Goal: Information Seeking & Learning: Learn about a topic

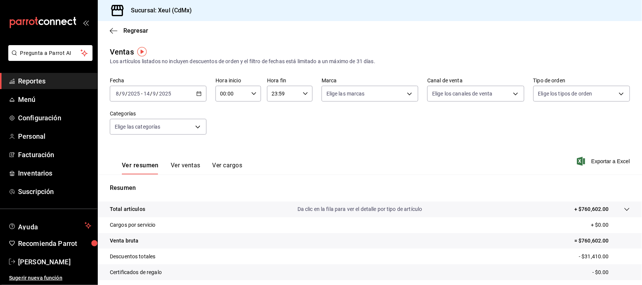
click at [53, 83] on span "Reportes" at bounding box center [54, 81] width 73 height 10
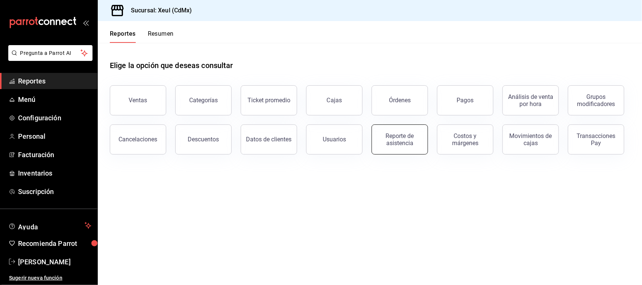
click at [407, 140] on div "Reporte de asistencia" at bounding box center [400, 139] width 47 height 14
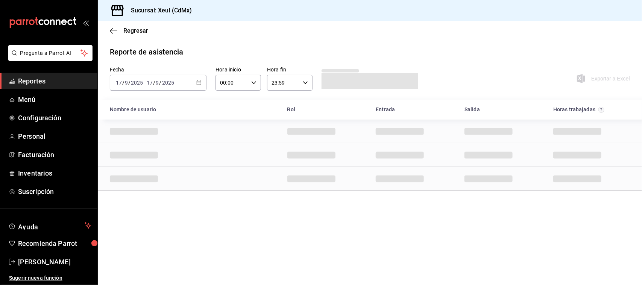
click at [196, 83] on div "[DATE] [DATE] - [DATE] [DATE]" at bounding box center [158, 83] width 97 height 16
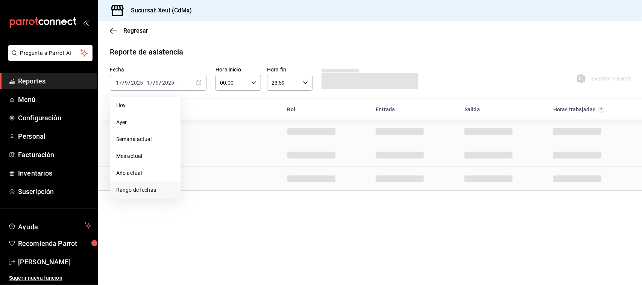
click at [148, 191] on span "Rango de fechas" at bounding box center [145, 190] width 58 height 8
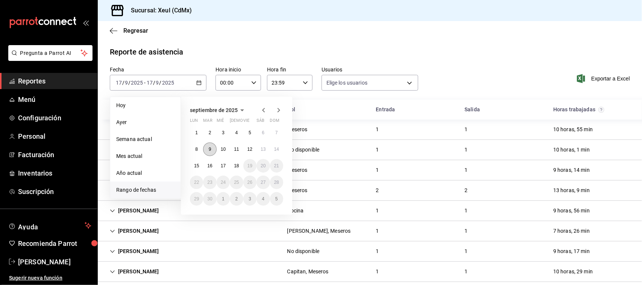
type input "e45a3e3a-c97b-466a-a610-66681751ffd6,225e9aa6-837f-466e-b04b-bca696eb9ce0,cc7cc…"
click at [242, 149] on button "11" at bounding box center [236, 150] width 13 height 14
click at [208, 167] on abbr "16" at bounding box center [209, 165] width 5 height 5
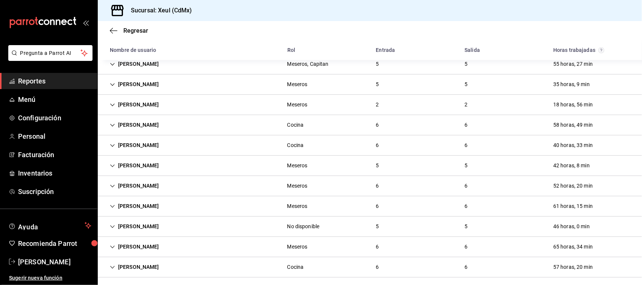
scroll to position [377, 0]
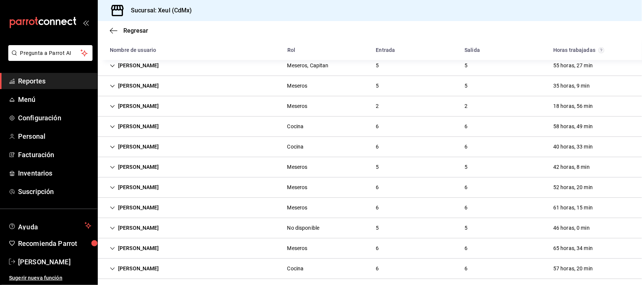
click at [110, 145] on icon "Cell" at bounding box center [112, 147] width 5 height 5
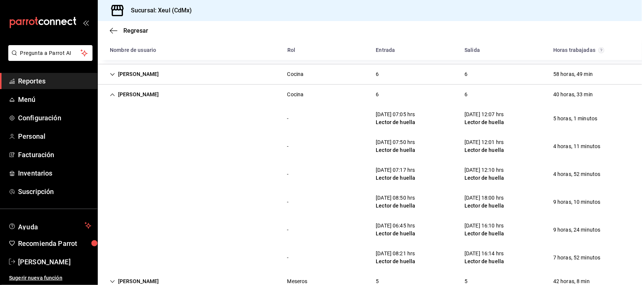
scroll to position [431, 0]
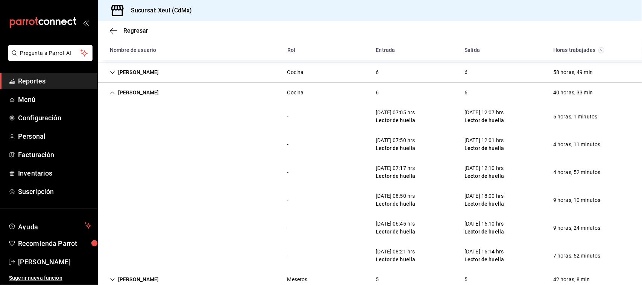
click at [52, 82] on span "Reportes" at bounding box center [54, 81] width 73 height 10
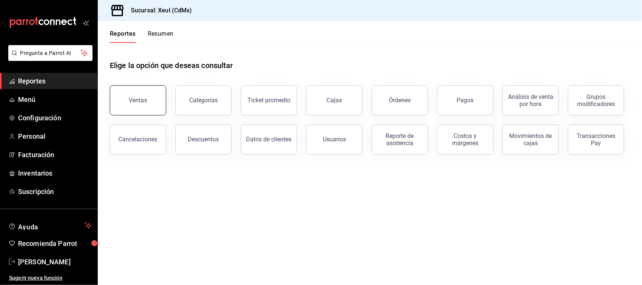
click at [161, 103] on button "Ventas" at bounding box center [138, 100] width 56 height 30
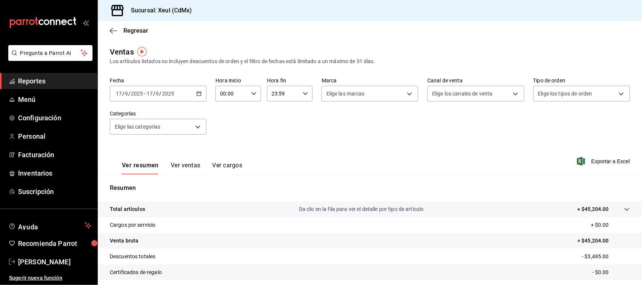
click at [194, 93] on div "[DATE] [DATE] - [DATE] [DATE]" at bounding box center [158, 94] width 97 height 16
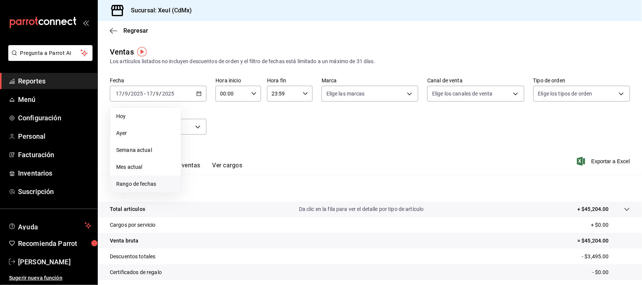
click at [148, 185] on span "Rango de fechas" at bounding box center [145, 184] width 58 height 8
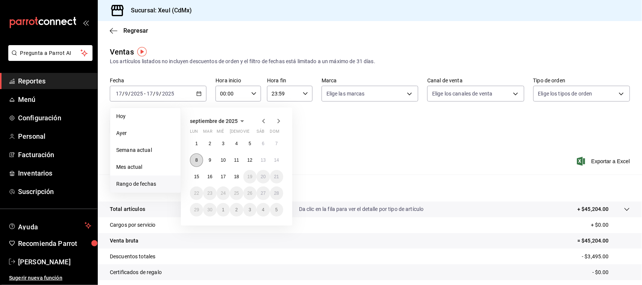
click at [196, 159] on abbr "8" at bounding box center [196, 160] width 3 height 5
click at [277, 157] on button "14" at bounding box center [276, 161] width 13 height 14
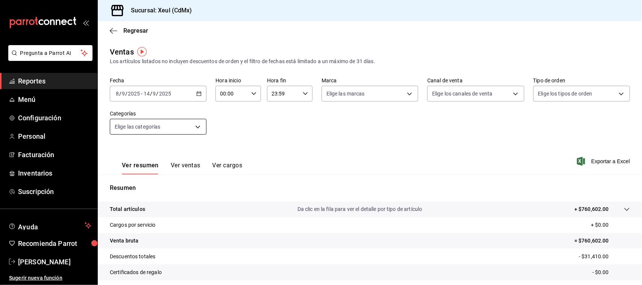
click at [189, 132] on body "Pregunta a Parrot AI Reportes Menú Configuración Personal Facturación Inventari…" at bounding box center [321, 142] width 642 height 285
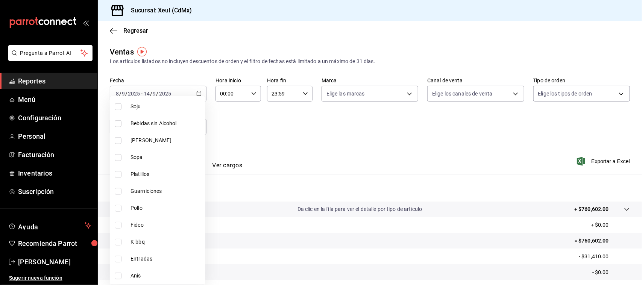
scroll to position [292, 0]
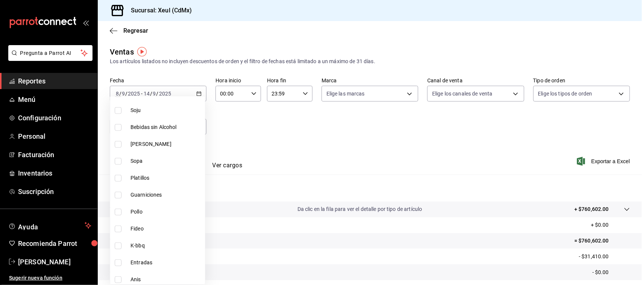
click at [120, 144] on input "checkbox" at bounding box center [118, 144] width 7 height 7
checkbox input "true"
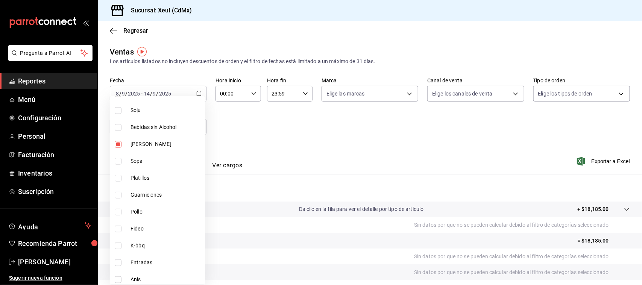
click at [333, 131] on div at bounding box center [321, 142] width 642 height 285
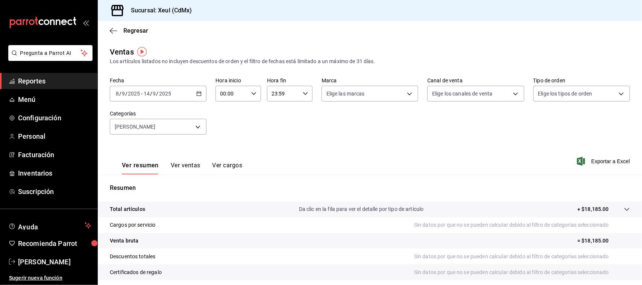
click at [192, 163] on button "Ver ventas" at bounding box center [186, 168] width 30 height 13
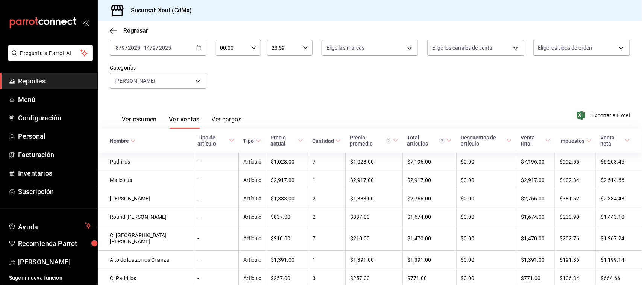
scroll to position [78, 0]
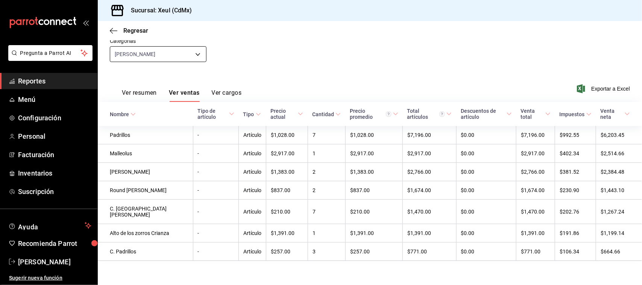
click at [201, 50] on body "Pregunta a Parrot AI Reportes Menú Configuración Personal Facturación Inventari…" at bounding box center [321, 142] width 642 height 285
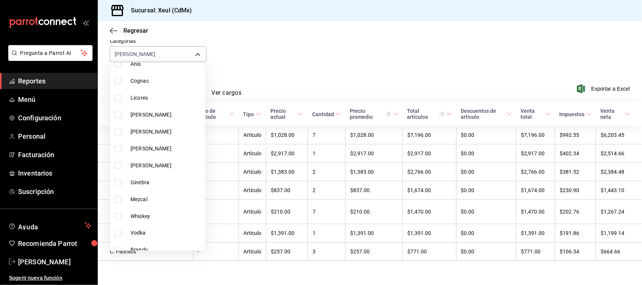
scroll to position [486, 0]
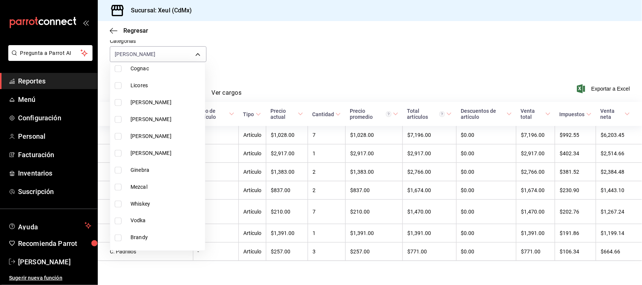
click at [117, 113] on li "[PERSON_NAME]" at bounding box center [157, 119] width 95 height 17
type input "3af09bba-1651-4c82-a9e6-0cda5746ba54,9915d959-1dcc-44a3-b94d-52f68db5a6dc"
checkbox input "true"
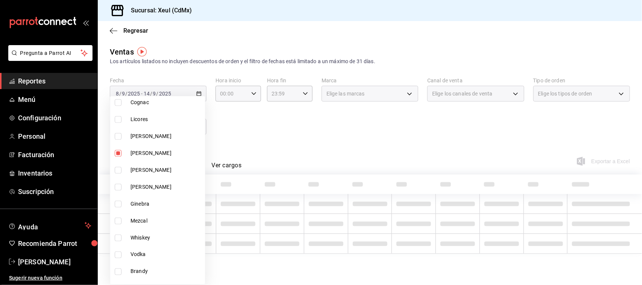
click at [298, 149] on div at bounding box center [321, 142] width 642 height 285
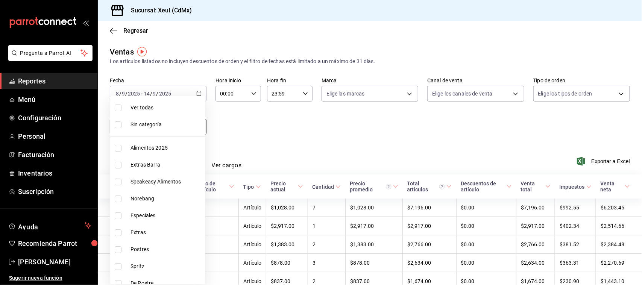
click at [184, 122] on body "Pregunta a Parrot AI Reportes Menú Configuración Personal Facturación Inventari…" at bounding box center [321, 142] width 642 height 285
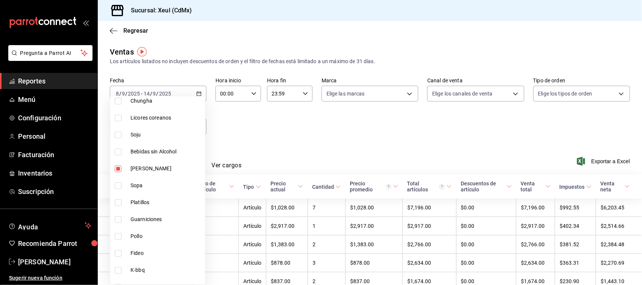
scroll to position [265, 0]
click at [116, 169] on input "checkbox" at bounding box center [118, 170] width 7 height 7
checkbox input "false"
type input "9915d959-1dcc-44a3-b94d-52f68db5a6dc"
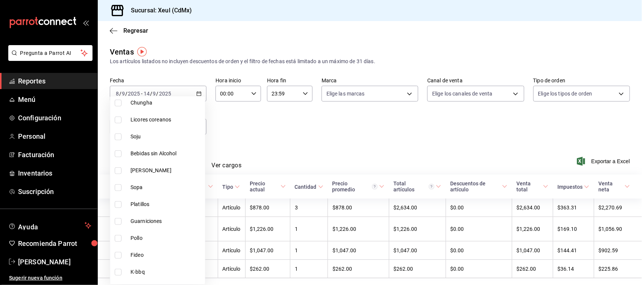
click at [330, 125] on div at bounding box center [321, 142] width 642 height 285
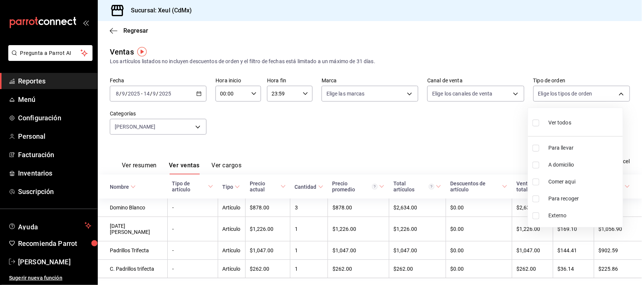
drag, startPoint x: 612, startPoint y: 92, endPoint x: 642, endPoint y: 95, distance: 30.6
click at [642, 95] on body "Pregunta a Parrot AI Reportes Menú Configuración Personal Facturación Inventari…" at bounding box center [321, 142] width 642 height 285
drag, startPoint x: 642, startPoint y: 95, endPoint x: 642, endPoint y: 146, distance: 50.8
click at [642, 146] on div at bounding box center [321, 142] width 642 height 285
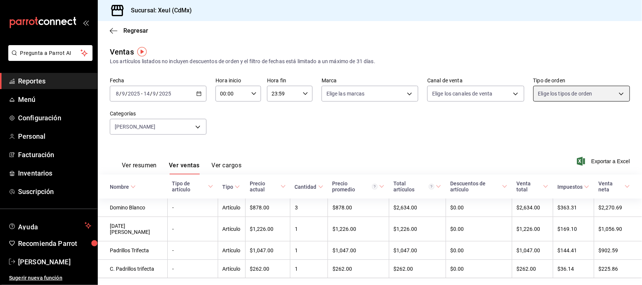
scroll to position [21, 0]
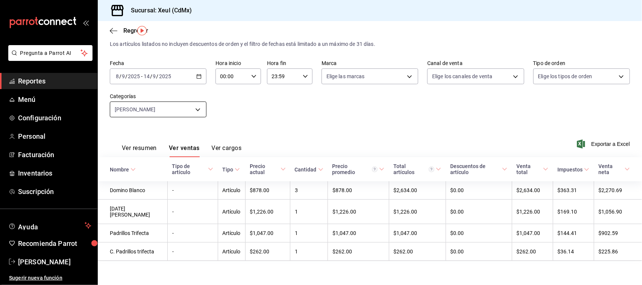
click at [185, 107] on body "Pregunta a Parrot AI Reportes Menú Configuración Personal Facturación Inventari…" at bounding box center [321, 142] width 642 height 285
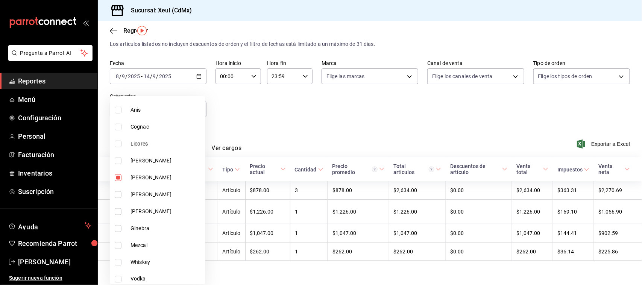
scroll to position [459, 0]
click at [121, 179] on input "checkbox" at bounding box center [118, 180] width 7 height 7
checkbox input "false"
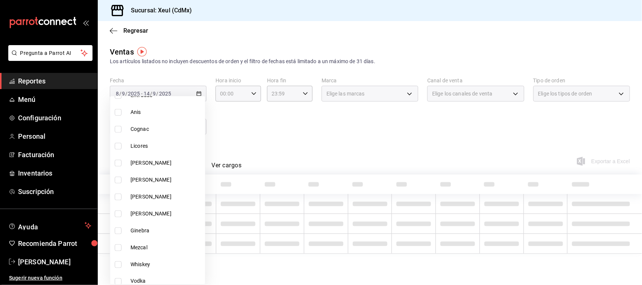
click at [121, 179] on input "checkbox" at bounding box center [118, 180] width 7 height 7
checkbox input "true"
type input "9915d959-1dcc-44a3-b94d-52f68db5a6dc"
click at [121, 179] on input "checkbox" at bounding box center [118, 180] width 7 height 7
checkbox input "false"
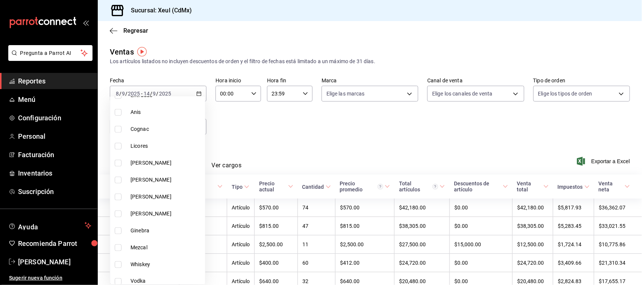
click at [119, 215] on input "checkbox" at bounding box center [118, 214] width 7 height 7
checkbox input "true"
type input "b1c68c9a-a82d-4cc6-a65b-1f92b44fc1d2"
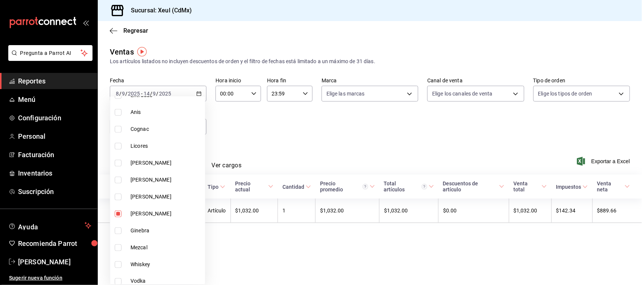
click at [409, 124] on div at bounding box center [321, 142] width 642 height 285
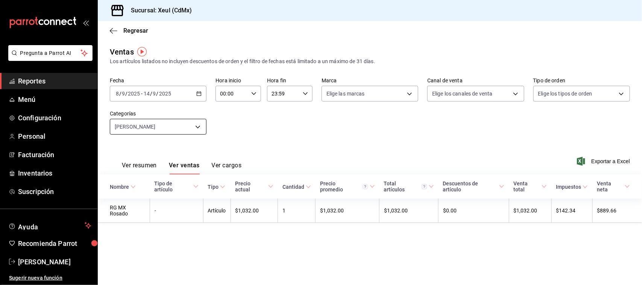
click at [188, 134] on body "Pregunta a Parrot AI Reportes Menú Configuración Personal Facturación Inventari…" at bounding box center [321, 142] width 642 height 285
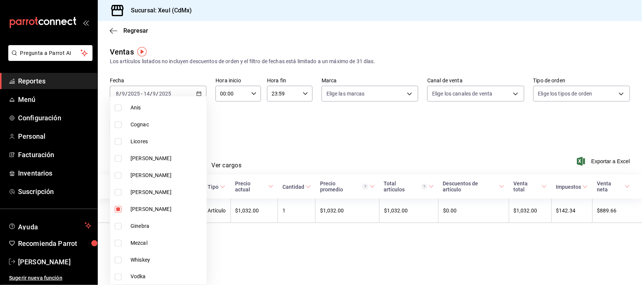
scroll to position [478, 0]
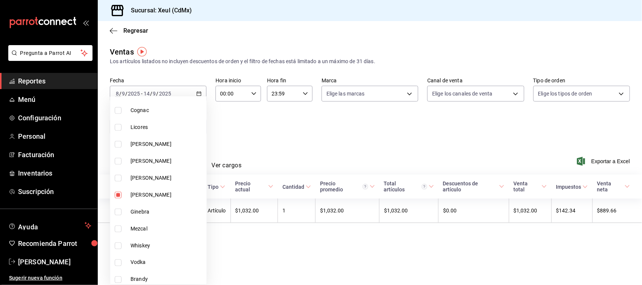
click at [120, 196] on input "checkbox" at bounding box center [118, 195] width 7 height 7
checkbox input "false"
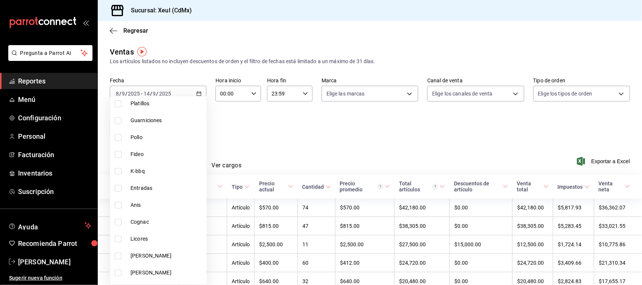
scroll to position [362, 0]
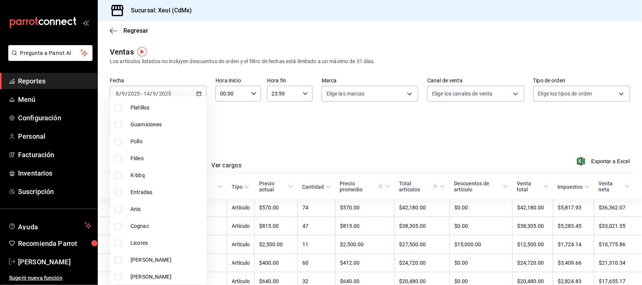
drag, startPoint x: 195, startPoint y: 207, endPoint x: 118, endPoint y: 262, distance: 94.4
click at [118, 262] on input "checkbox" at bounding box center [118, 260] width 7 height 7
checkbox input "true"
type input "30baee51-df9e-462c-ab13-013b87611af7"
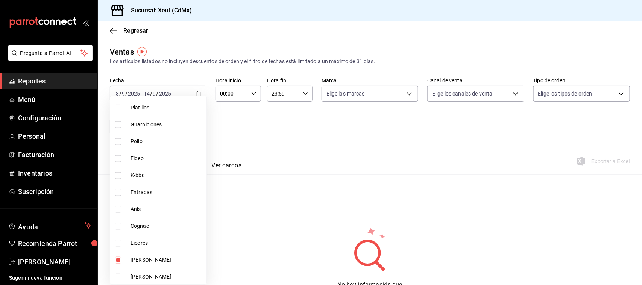
click at [352, 125] on div at bounding box center [321, 142] width 642 height 285
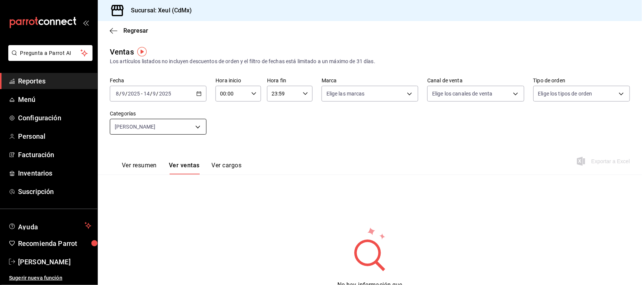
click at [175, 123] on body "Pregunta a Parrot AI Reportes Menú Configuración Personal Facturación Inventari…" at bounding box center [321, 142] width 642 height 285
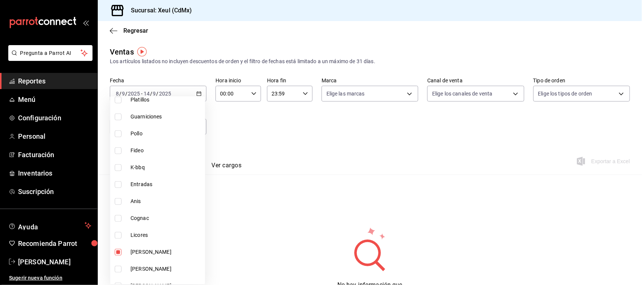
scroll to position [362, 0]
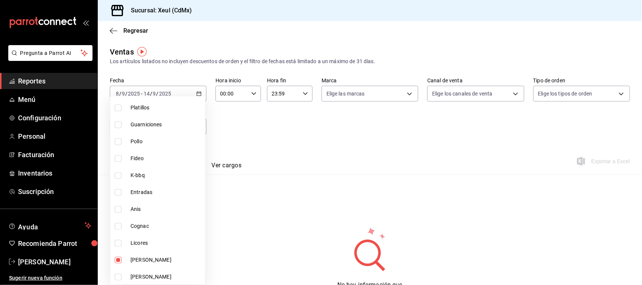
click at [120, 257] on input "checkbox" at bounding box center [118, 260] width 7 height 7
checkbox input "false"
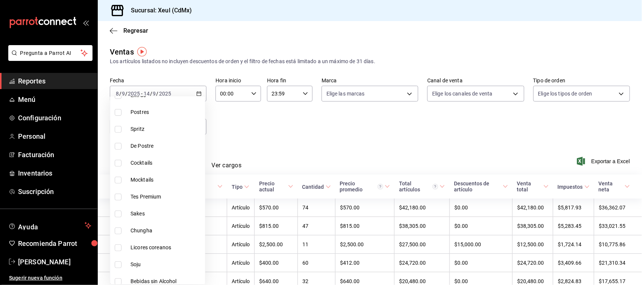
scroll to position [134, 0]
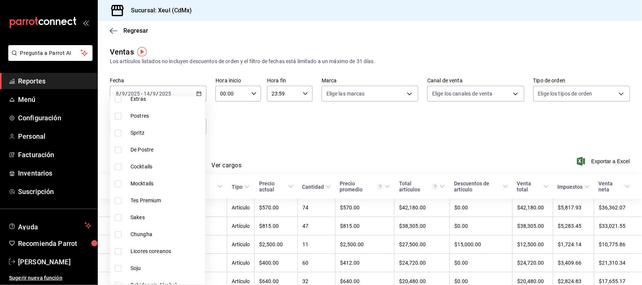
click at [119, 219] on input "checkbox" at bounding box center [118, 218] width 7 height 7
checkbox input "true"
type input "dfc01233-6a58-46b5-8da7-5ab070dad2ae"
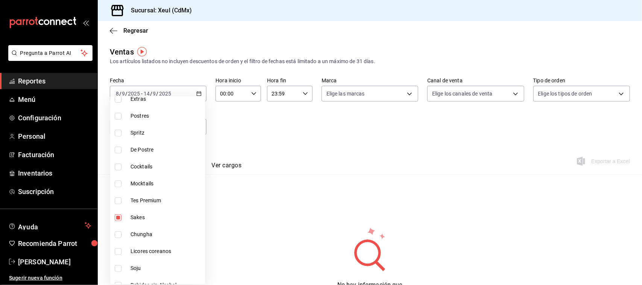
click at [294, 149] on div at bounding box center [321, 142] width 642 height 285
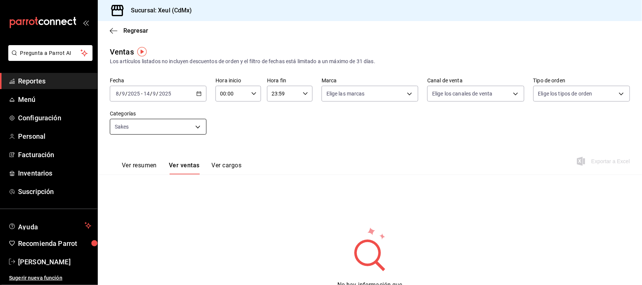
click at [193, 132] on body "Pregunta a Parrot AI Reportes Menú Configuración Personal Facturación Inventari…" at bounding box center [321, 142] width 642 height 285
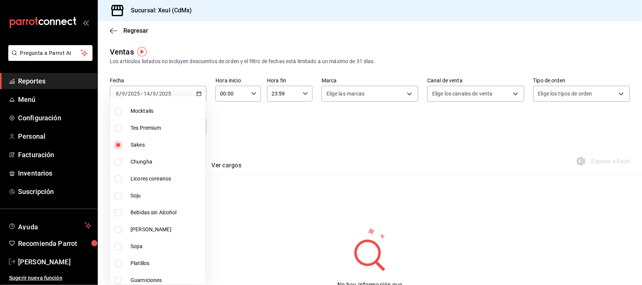
scroll to position [188, 0]
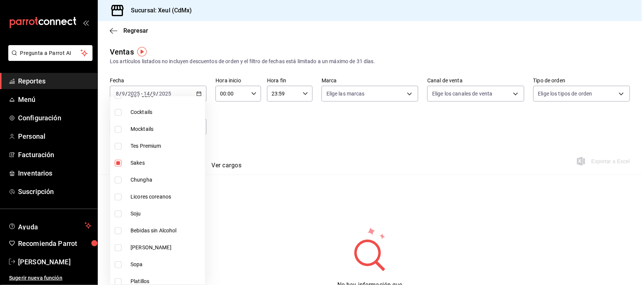
click at [119, 163] on input "checkbox" at bounding box center [118, 163] width 7 height 7
checkbox input "false"
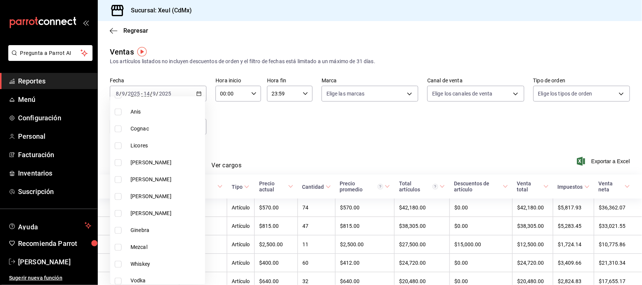
scroll to position [490, 0]
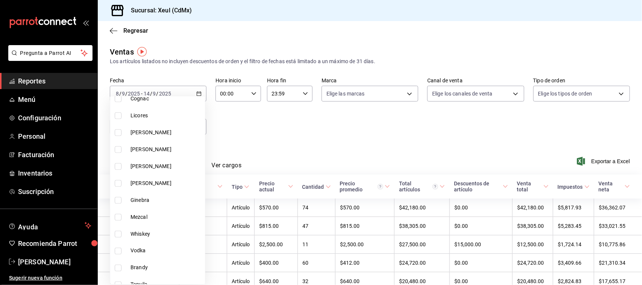
click at [271, 155] on div at bounding box center [321, 142] width 642 height 285
